Goal: Task Accomplishment & Management: Manage account settings

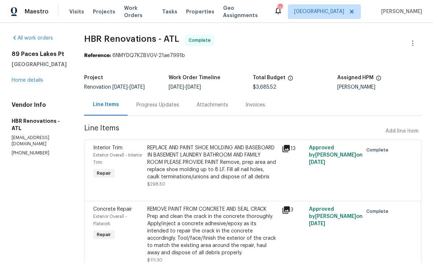
click at [28, 81] on link "Home details" at bounding box center [28, 80] width 32 height 5
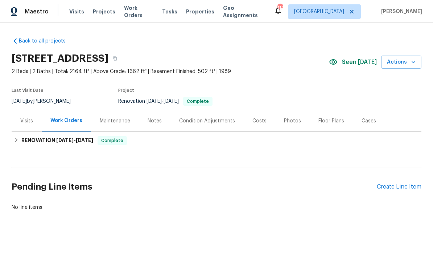
click at [151, 118] on div "Notes" at bounding box center [155, 120] width 14 height 7
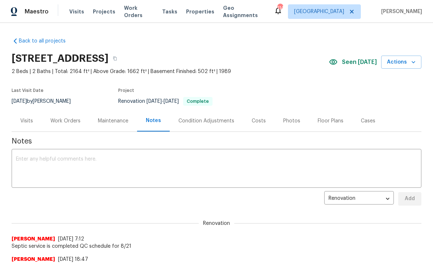
click at [23, 154] on div "x ​" at bounding box center [217, 169] width 410 height 37
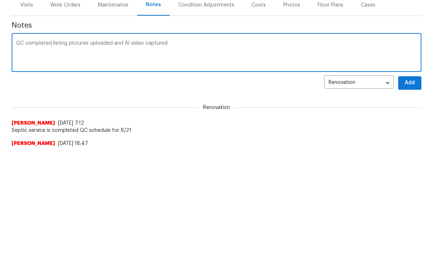
type textarea "QC completed listing pictures uploaded and AI video captured"
click at [415, 192] on button "Add" at bounding box center [409, 198] width 23 height 13
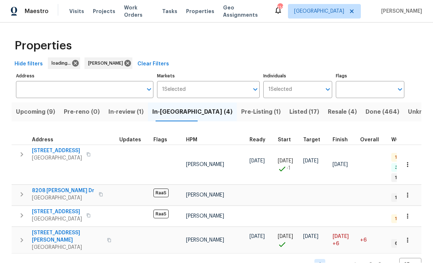
scroll to position [0, 0]
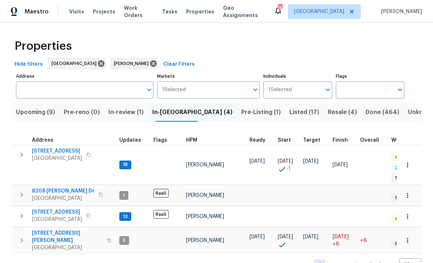
click at [48, 208] on span "96 Donegal Way" at bounding box center [57, 211] width 50 height 7
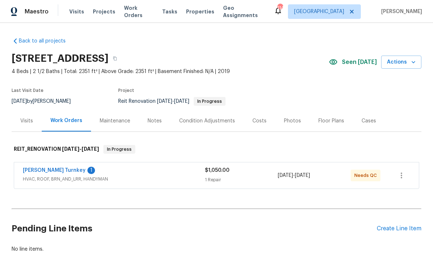
click at [41, 170] on link "[PERSON_NAME] Turnkey" at bounding box center [54, 170] width 63 height 5
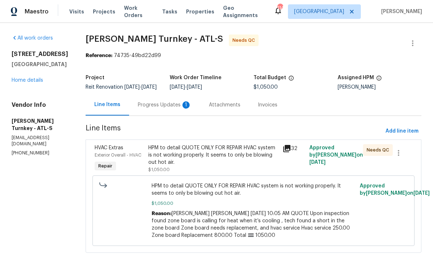
click at [147, 108] on div "Progress Updates 1" at bounding box center [165, 104] width 54 height 7
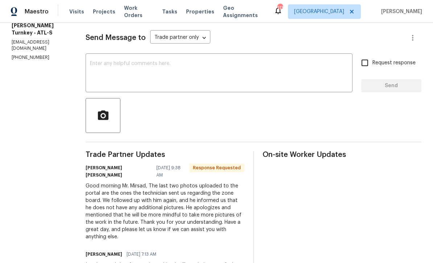
scroll to position [95, 0]
click at [90, 67] on textarea at bounding box center [219, 73] width 258 height 25
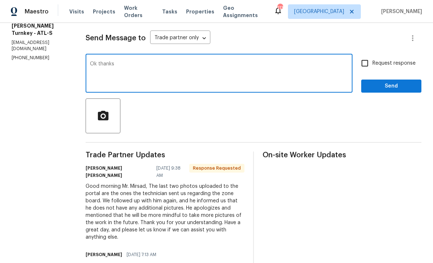
type textarea "Ok thanks"
click at [379, 88] on span "Send" at bounding box center [391, 86] width 49 height 9
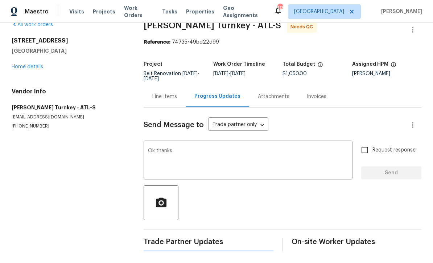
scroll to position [0, 0]
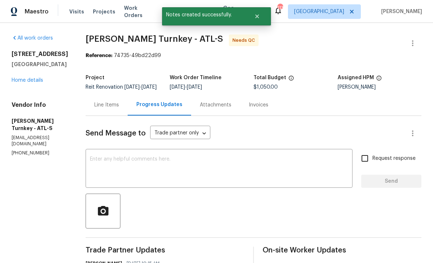
click at [98, 108] on div "Line Items" at bounding box center [106, 104] width 25 height 7
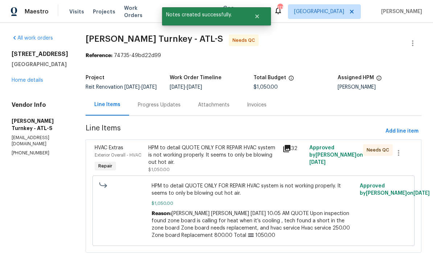
click at [161, 159] on div "HPM to detail QUOTE ONLY FOR REPAIR HVAC system is not working properly. It see…" at bounding box center [213, 155] width 130 height 22
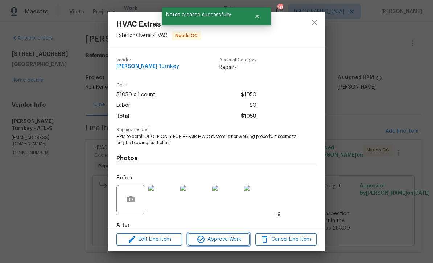
click at [219, 239] on span "Approve Work" at bounding box center [218, 239] width 57 height 9
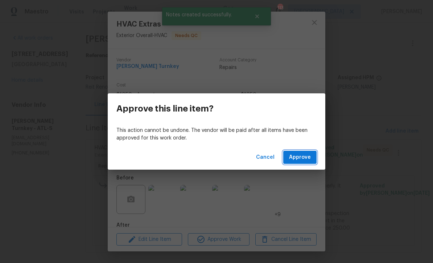
click at [305, 156] on span "Approve" at bounding box center [300, 157] width 22 height 9
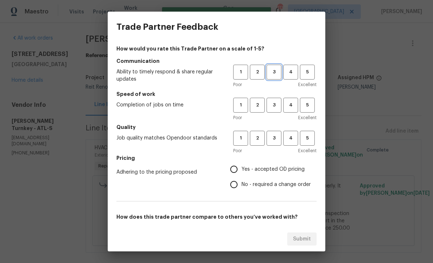
click at [275, 71] on span "3" at bounding box center [273, 72] width 13 height 8
click at [276, 103] on span "3" at bounding box center [273, 105] width 13 height 8
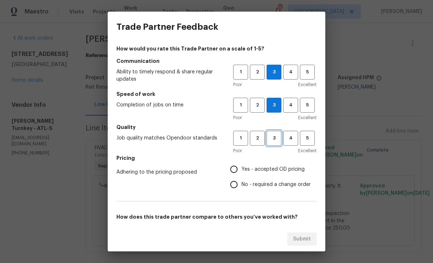
click at [275, 137] on span "3" at bounding box center [273, 138] width 13 height 8
click at [232, 168] on input "Yes - accepted OD pricing" at bounding box center [233, 168] width 15 height 15
radio input "true"
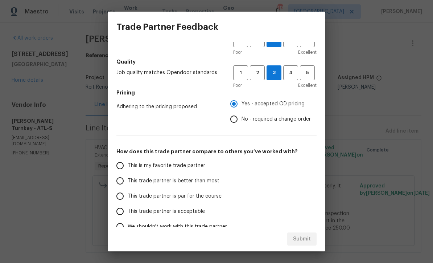
scroll to position [84, 0]
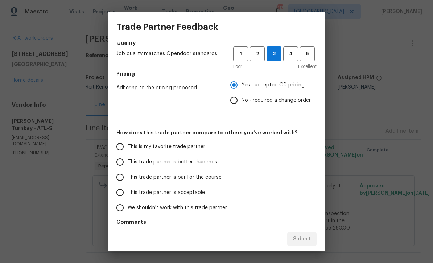
click at [120, 178] on input "This trade partner is par for the course" at bounding box center [119, 176] width 15 height 15
click at [303, 234] on button "Submit" at bounding box center [301, 238] width 29 height 13
radio input "true"
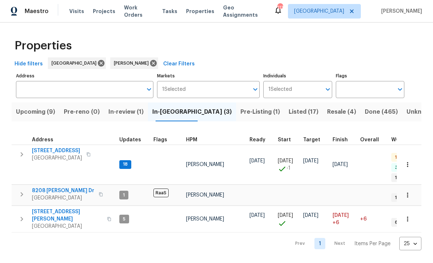
click at [48, 149] on span "[STREET_ADDRESS]" at bounding box center [57, 150] width 50 height 7
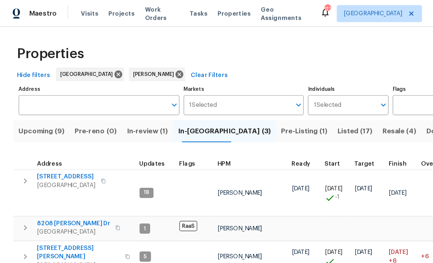
click at [289, 111] on span "Listed (17)" at bounding box center [304, 112] width 30 height 10
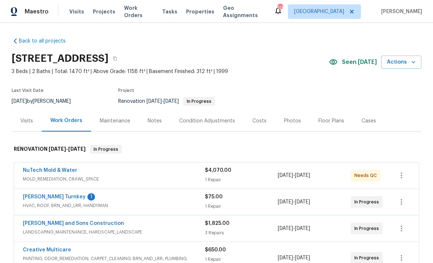
click at [41, 196] on link "Davis Turnkey" at bounding box center [54, 196] width 63 height 5
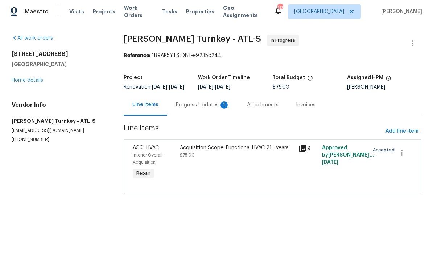
click at [193, 107] on div "Progress Updates 1" at bounding box center [203, 104] width 54 height 7
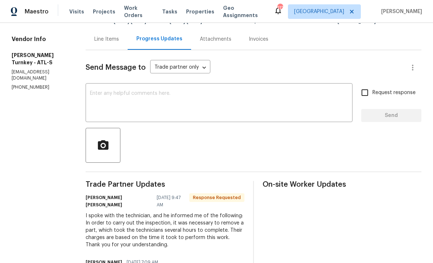
scroll to position [46, 0]
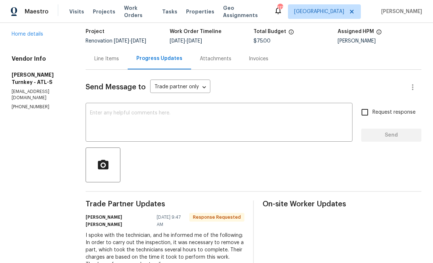
click at [86, 107] on div "x ​" at bounding box center [219, 122] width 267 height 37
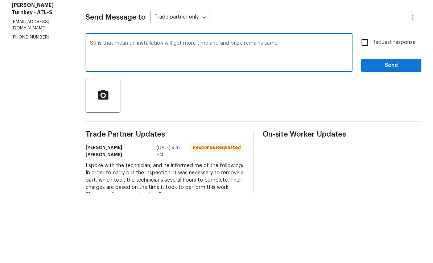
type textarea "So is that mean on installation will get more time and and prize remains same"
click at [365, 104] on input "Request response" at bounding box center [364, 111] width 15 height 15
checkbox input "true"
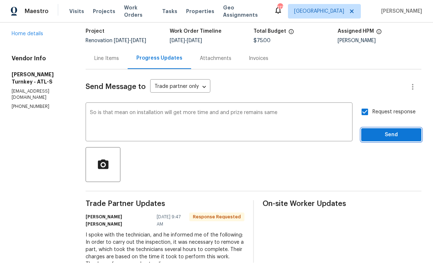
click at [390, 131] on span "Send" at bounding box center [391, 135] width 49 height 9
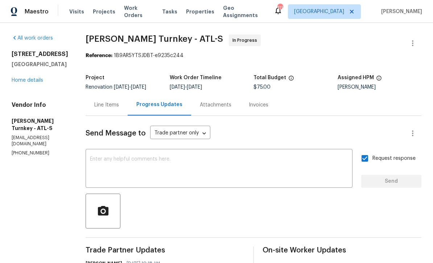
scroll to position [0, 0]
click at [96, 101] on div "Line Items" at bounding box center [106, 104] width 25 height 7
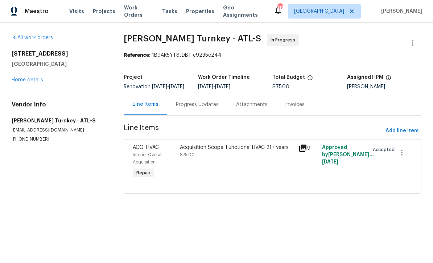
click at [195, 157] on span "$75.00" at bounding box center [187, 155] width 15 height 4
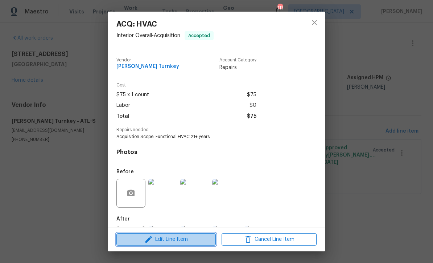
click at [166, 239] on span "Edit Line Item" at bounding box center [166, 239] width 95 height 9
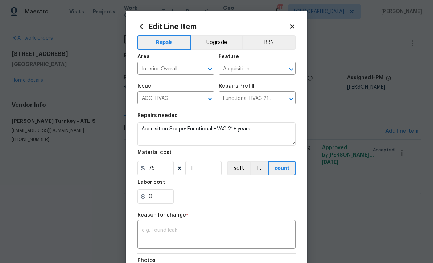
click at [147, 227] on div "x ​" at bounding box center [217, 235] width 158 height 27
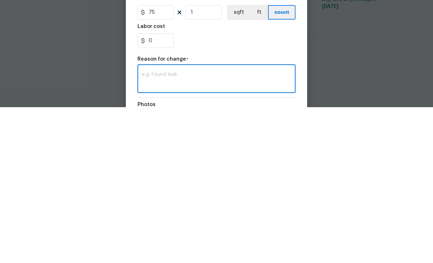
scroll to position [0, 0]
click at [148, 227] on textarea at bounding box center [216, 234] width 149 height 15
paste textarea "Juan David Aguilar 08/20/2025 5:04 PM Assessment and Tech removed the plenum , …"
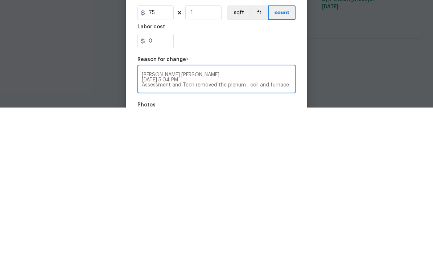
scroll to position [10, 0]
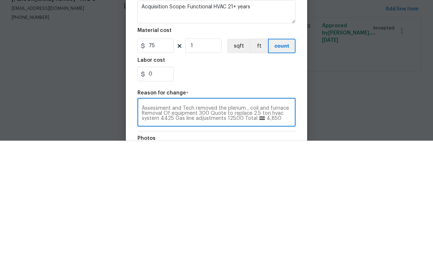
type textarea "Juan David Aguilar 08/20/2025 5:04 PM Assessment and Tech removed the plenum , …"
click at [157, 161] on input "75" at bounding box center [156, 168] width 36 height 15
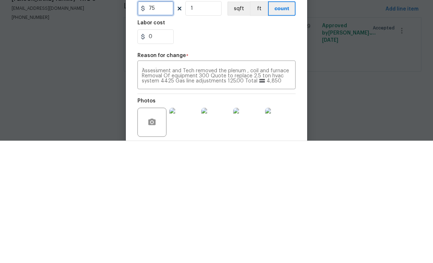
scroll to position [37, 0]
click at [227, 152] on div "0" at bounding box center [217, 159] width 158 height 15
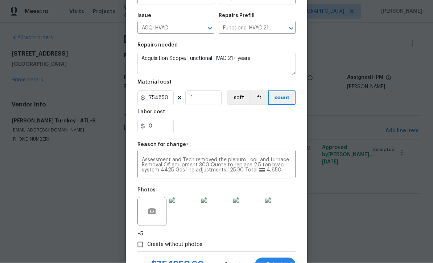
scroll to position [69, 0]
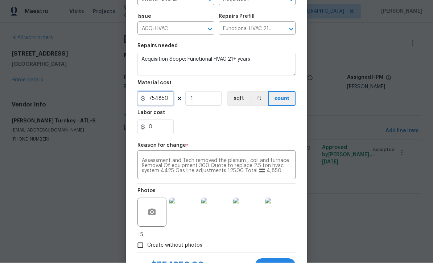
click at [167, 101] on input "754850" at bounding box center [156, 98] width 36 height 15
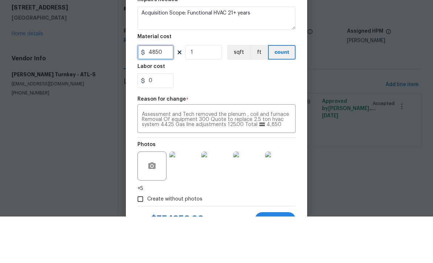
type input "4850"
click at [225, 120] on div "0" at bounding box center [217, 127] width 158 height 15
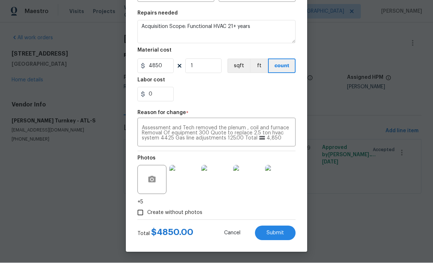
scroll to position [103, 0]
click at [273, 230] on span "Submit" at bounding box center [275, 232] width 17 height 5
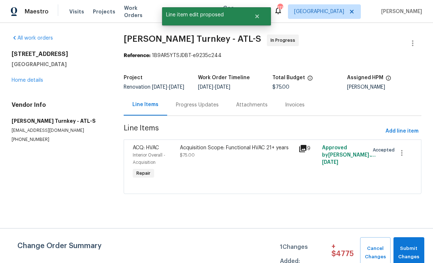
scroll to position [0, 0]
click at [410, 247] on span "Submit Changes" at bounding box center [409, 252] width 24 height 17
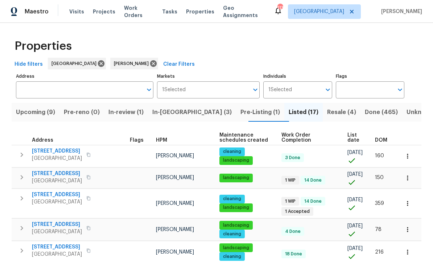
click at [60, 173] on span "3686 Sweetbriar Cir" at bounding box center [57, 173] width 50 height 7
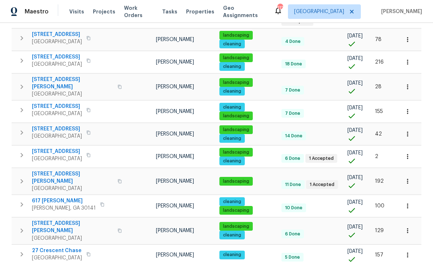
scroll to position [190, 0]
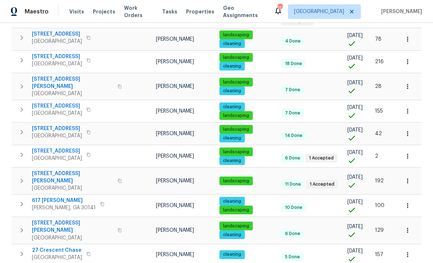
click at [45, 147] on span "76 Regent Ct" at bounding box center [57, 150] width 50 height 7
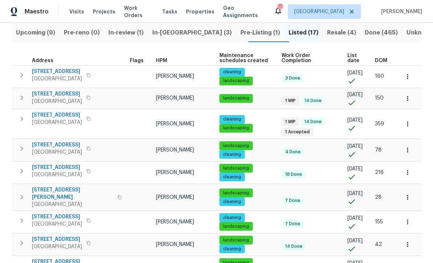
scroll to position [79, 0]
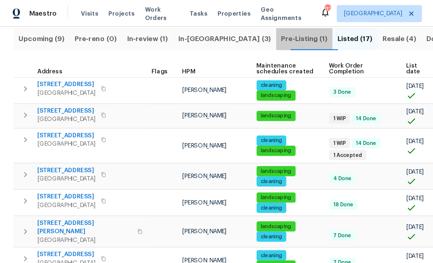
click at [241, 34] on span "Pre-Listing (1)" at bounding box center [261, 33] width 40 height 10
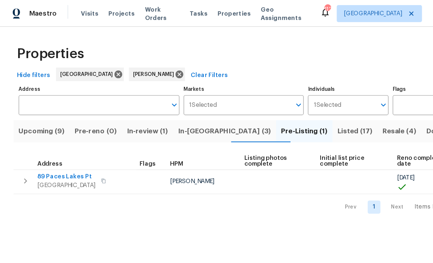
click at [54, 151] on span "89 Paces Lakes Pt" at bounding box center [57, 150] width 50 height 7
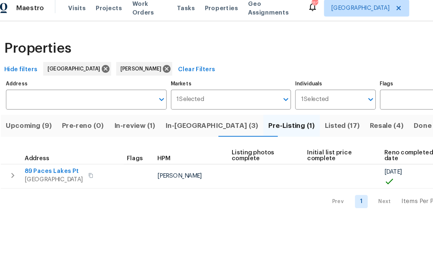
click at [39, 148] on span "89 Paces Lakes Pt" at bounding box center [57, 150] width 50 height 7
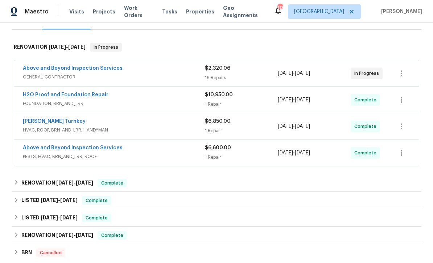
scroll to position [91, 0]
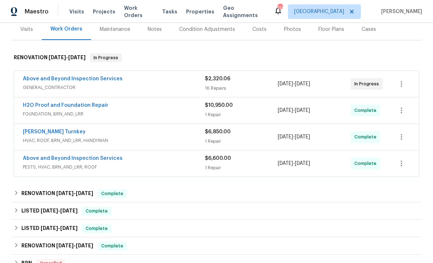
click at [49, 80] on link "Above and Beyond Inspection Services" at bounding box center [73, 78] width 100 height 5
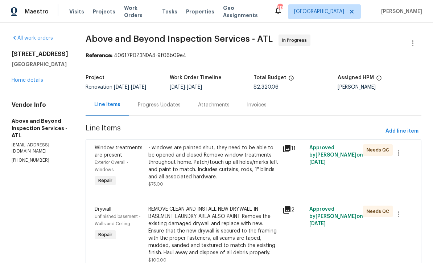
click at [174, 107] on div "Progress Updates" at bounding box center [159, 104] width 43 height 7
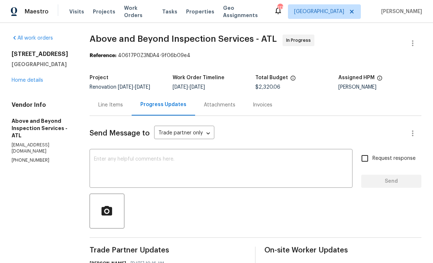
click at [150, 162] on textarea at bounding box center [221, 168] width 254 height 25
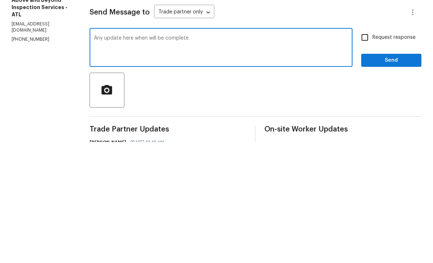
type textarea "Any update here when will be complete"
click at [365, 151] on input "Request response" at bounding box center [364, 158] width 15 height 15
checkbox input "true"
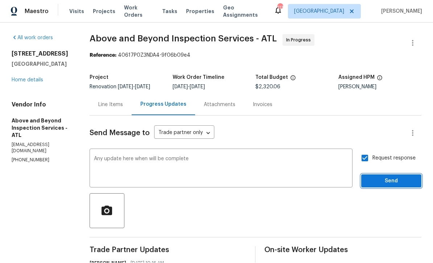
click at [378, 177] on span "Send" at bounding box center [391, 181] width 49 height 9
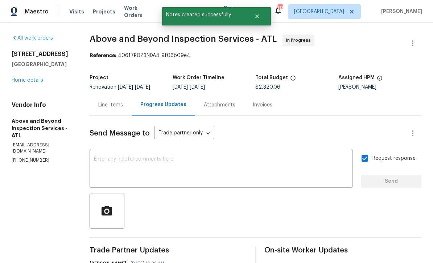
click at [19, 78] on link "Home details" at bounding box center [28, 80] width 32 height 5
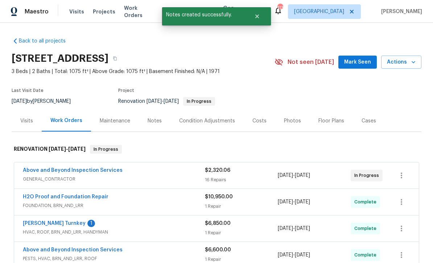
click at [34, 221] on link "[PERSON_NAME] Turnkey" at bounding box center [54, 223] width 63 height 5
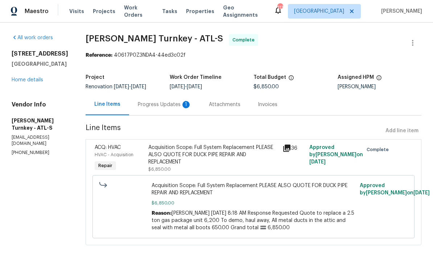
scroll to position [0, 0]
click at [147, 104] on div "Progress Updates 1" at bounding box center [165, 104] width 54 height 7
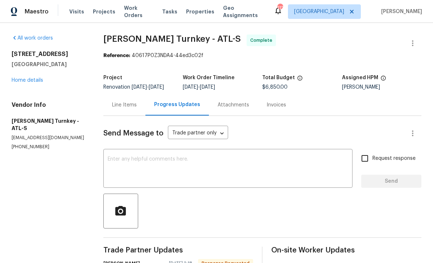
click at [119, 101] on div "Line Items" at bounding box center [124, 104] width 25 height 7
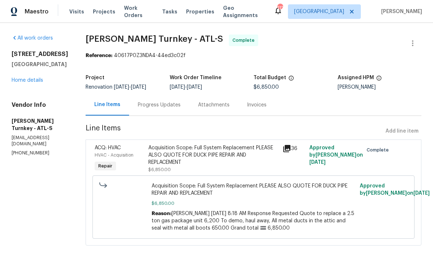
scroll to position [4, 0]
click at [166, 150] on div "Acquisition Scope: Full System Replacement PLEASE ALSO QUOTE FOR DUCK PIPE REPA…" at bounding box center [213, 155] width 130 height 22
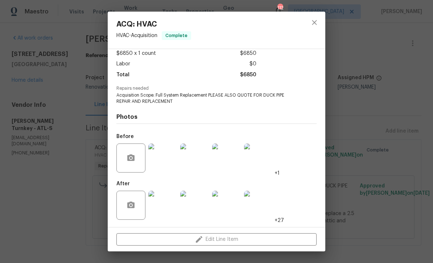
scroll to position [43, 0]
click at [162, 206] on img at bounding box center [162, 204] width 29 height 29
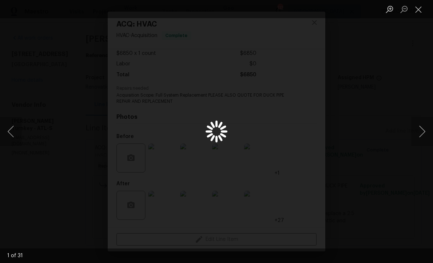
click at [426, 131] on button "Next image" at bounding box center [422, 131] width 22 height 29
click at [419, 137] on button "Next image" at bounding box center [422, 131] width 22 height 29
click at [425, 135] on button "Next image" at bounding box center [422, 131] width 22 height 29
click at [427, 125] on button "Next image" at bounding box center [422, 131] width 22 height 29
click at [424, 132] on button "Next image" at bounding box center [422, 131] width 22 height 29
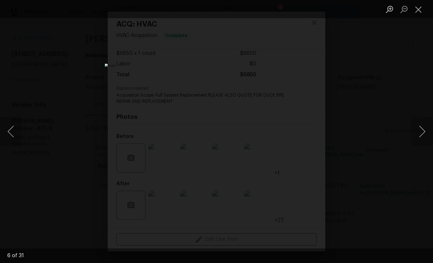
click at [421, 13] on button "Close lightbox" at bounding box center [418, 9] width 15 height 13
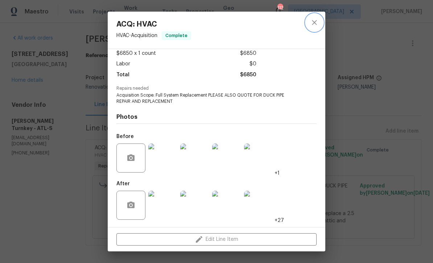
click at [313, 19] on icon "close" at bounding box center [314, 22] width 9 height 9
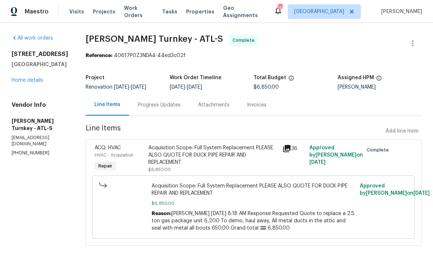
click at [148, 101] on div "Progress Updates" at bounding box center [159, 104] width 43 height 7
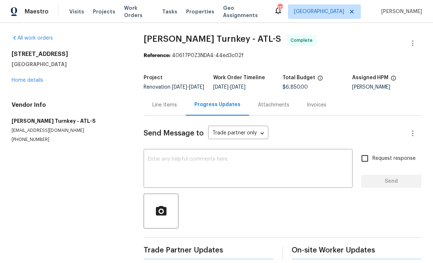
click at [149, 161] on textarea at bounding box center [248, 168] width 200 height 25
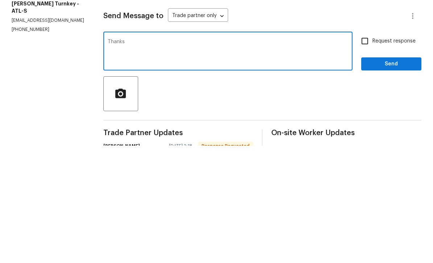
type textarea "Thanks"
click at [406, 177] on span "Send" at bounding box center [391, 181] width 49 height 9
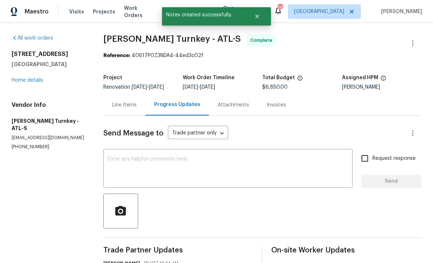
click at [19, 78] on link "Home details" at bounding box center [28, 80] width 32 height 5
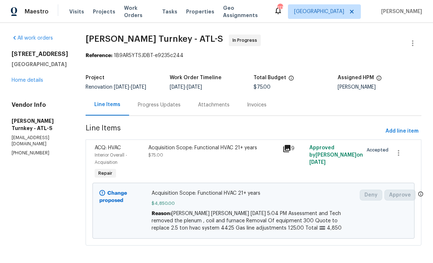
click at [22, 79] on link "Home details" at bounding box center [28, 80] width 32 height 5
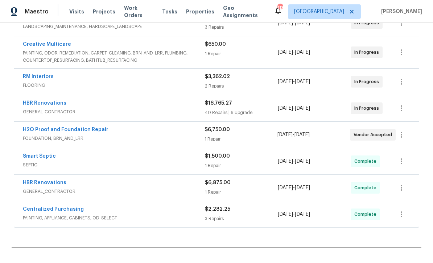
scroll to position [205, 0]
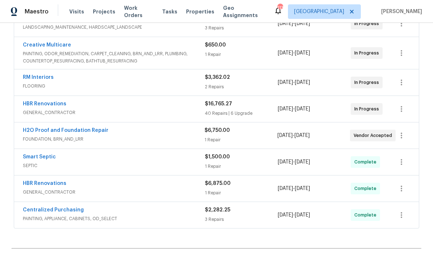
click at [54, 131] on link "H2O Proof and Foundation Repair" at bounding box center [66, 130] width 86 height 5
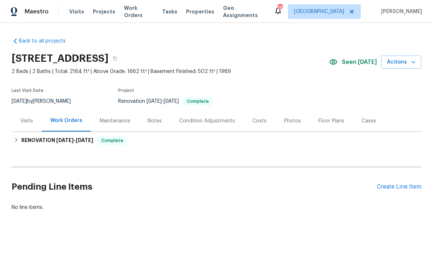
click at [150, 118] on div "Notes" at bounding box center [155, 120] width 14 height 7
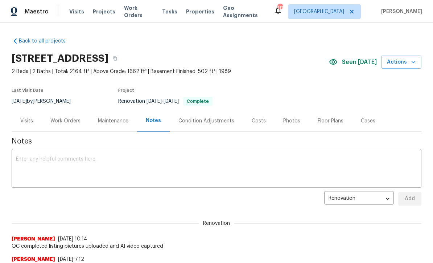
click at [19, 154] on div "x ​" at bounding box center [217, 169] width 410 height 37
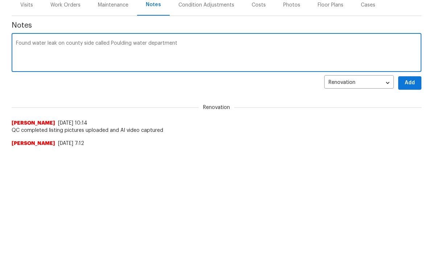
click at [120, 156] on textarea "Found water leak on county side called Poulding water department" at bounding box center [216, 168] width 401 height 25
click at [121, 156] on textarea "Found water leak on county side called Poulding water department and let them k…" at bounding box center [216, 168] width 401 height 25
click at [267, 156] on textarea "Found water leak on county side called Poulding water department and let them k…" at bounding box center [216, 168] width 401 height 25
click at [271, 156] on textarea "Found water leak on county side called Poulding water department and let them k…" at bounding box center [216, 168] width 401 height 25
click at [270, 156] on textarea "Found water leak on county side called Paulding water department and let them k…" at bounding box center [216, 168] width 401 height 25
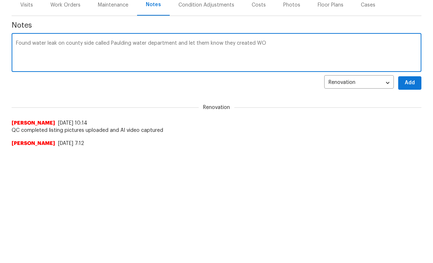
type textarea "Found water leak on county side called Paulding water department and let them k…"
click at [409, 192] on button "Add" at bounding box center [409, 198] width 23 height 13
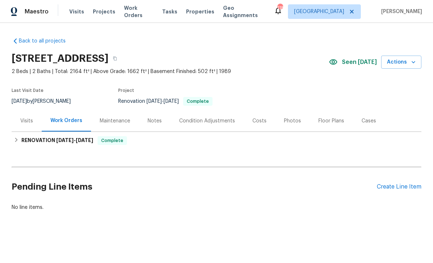
click at [287, 119] on div "Photos" at bounding box center [292, 120] width 17 height 7
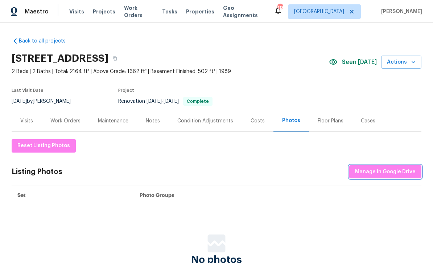
click at [378, 169] on span "Manage in Google Drive" at bounding box center [385, 171] width 61 height 9
